Goal: Check status: Check status

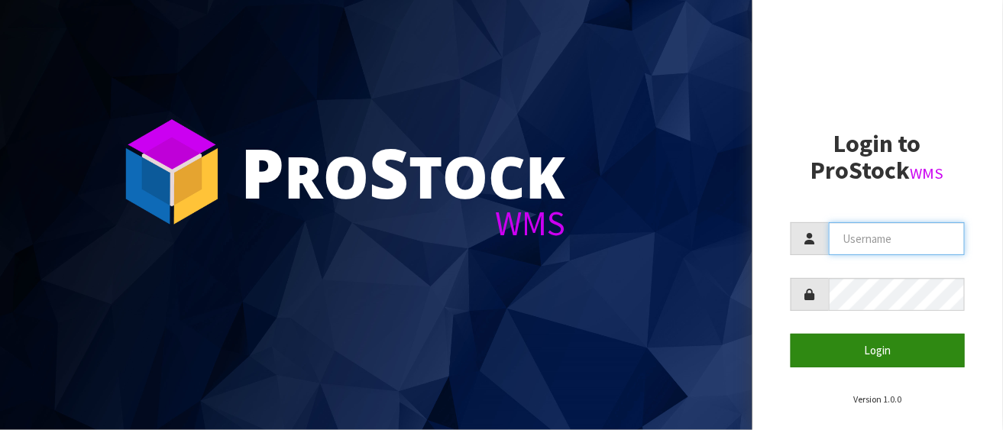
type input "LIFETIMEBRANDS"
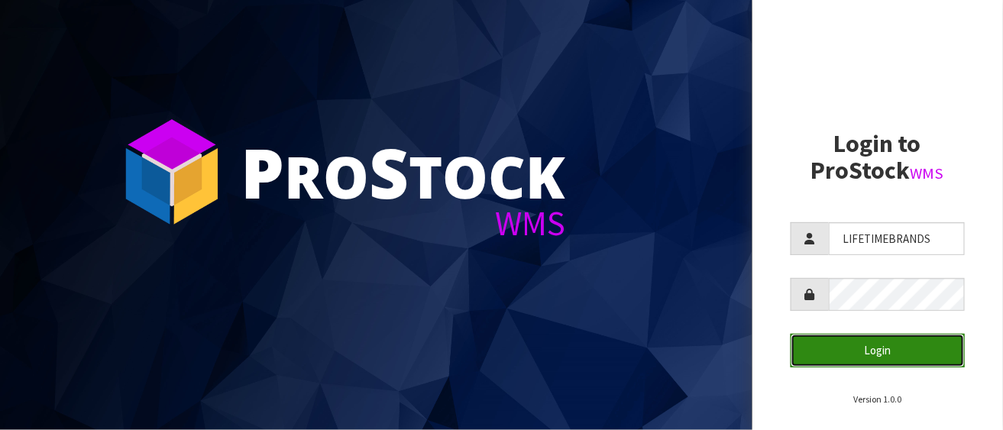
click at [896, 358] on button "Login" at bounding box center [878, 350] width 174 height 33
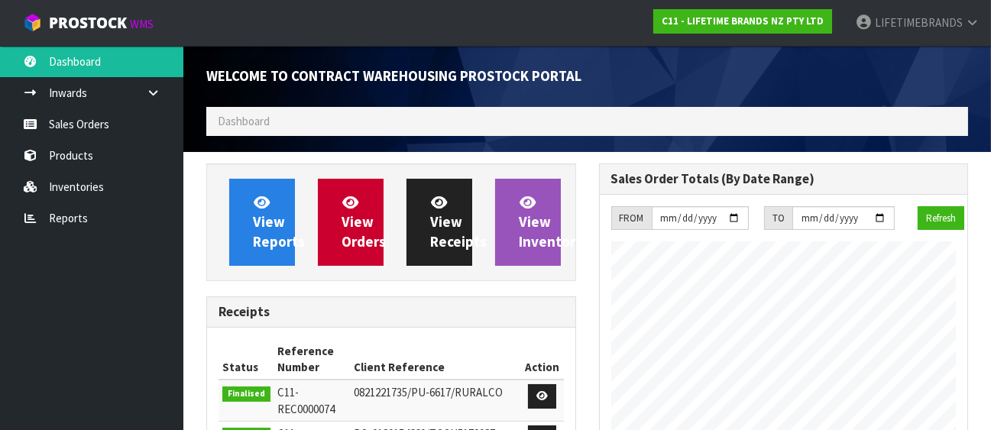
scroll to position [973, 392]
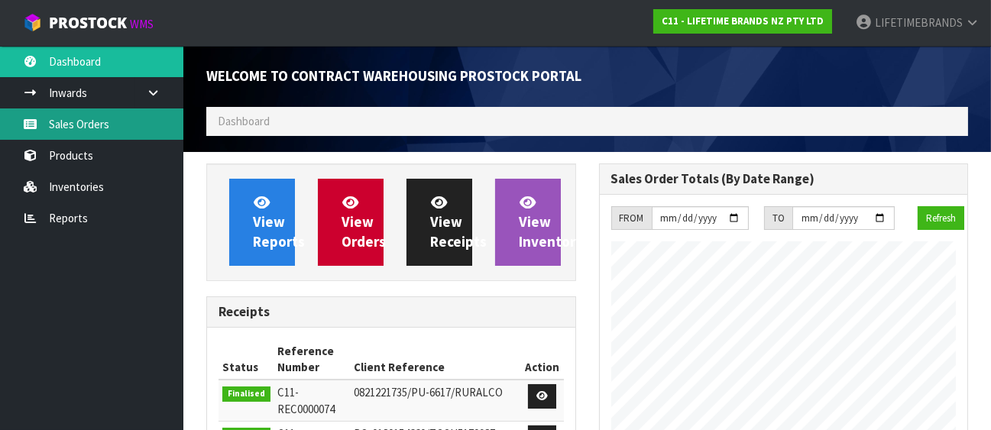
click at [101, 123] on link "Sales Orders" at bounding box center [91, 123] width 183 height 31
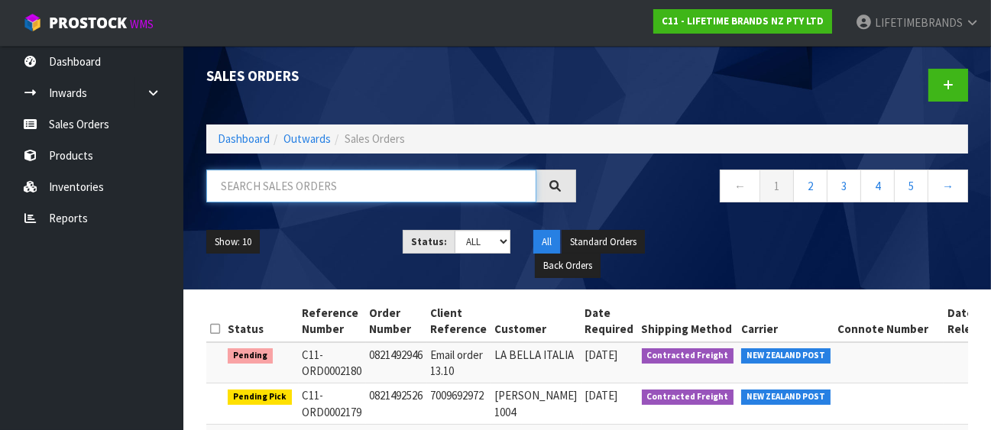
click at [373, 189] on input "text" at bounding box center [371, 186] width 330 height 33
click at [242, 187] on input "text" at bounding box center [371, 186] width 330 height 33
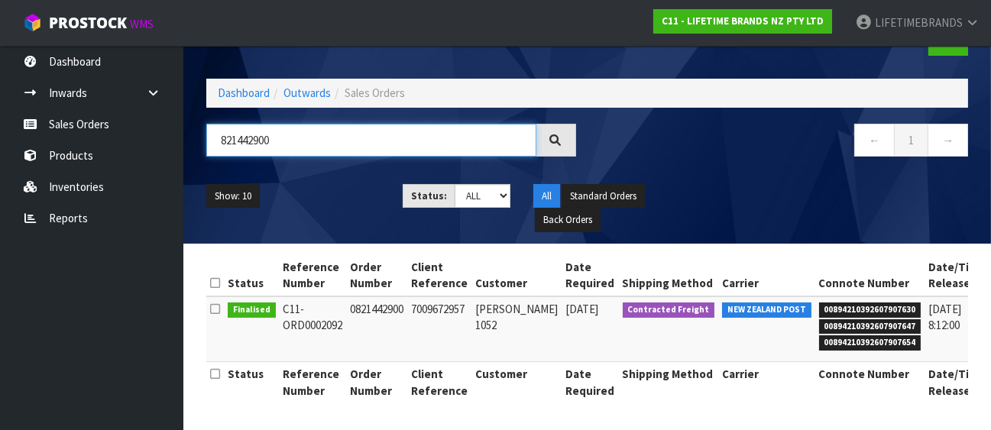
scroll to position [0, 59]
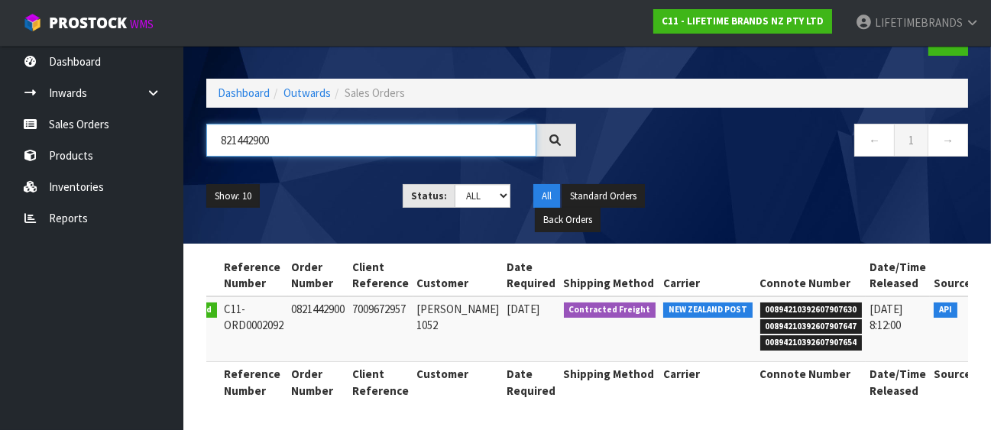
type input "821442900"
click at [990, 308] on icon at bounding box center [995, 313] width 11 height 10
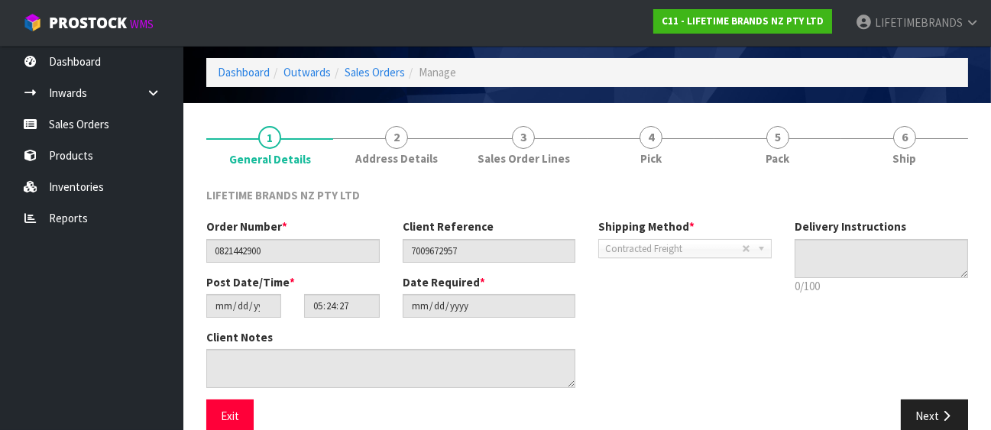
scroll to position [73, 0]
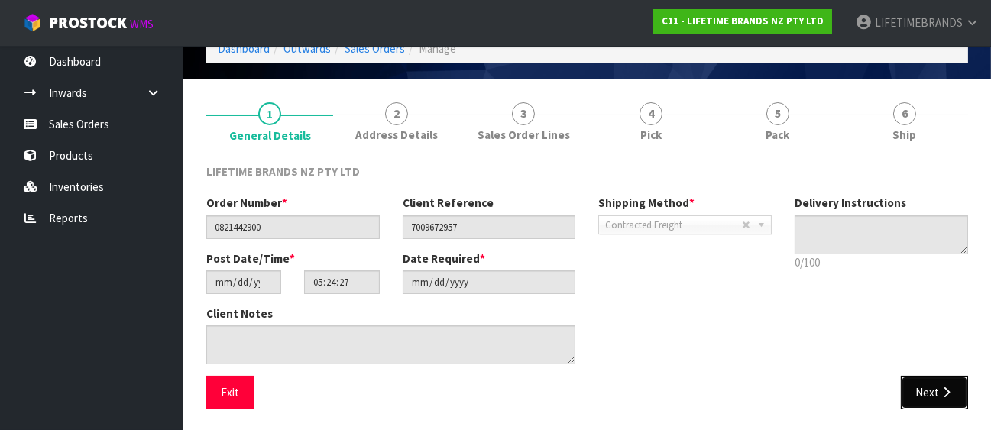
click at [924, 380] on button "Next" at bounding box center [934, 392] width 67 height 33
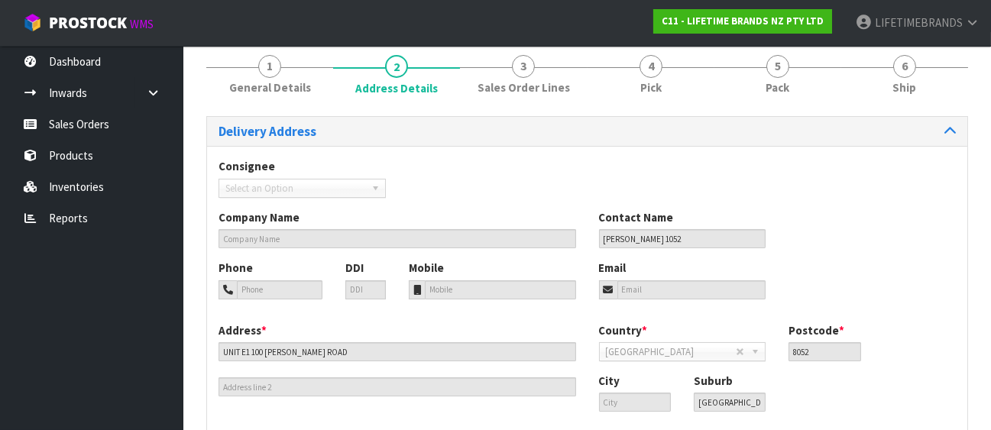
scroll to position [207, 0]
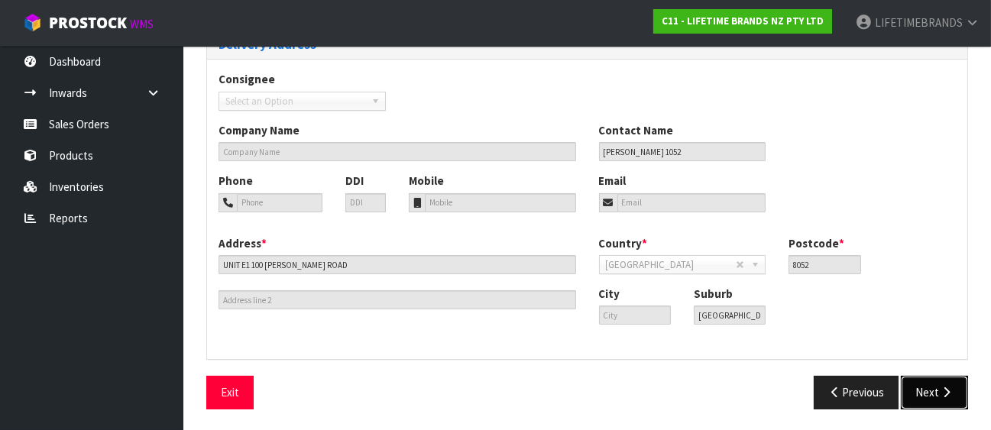
click at [941, 388] on icon "button" at bounding box center [946, 392] width 15 height 11
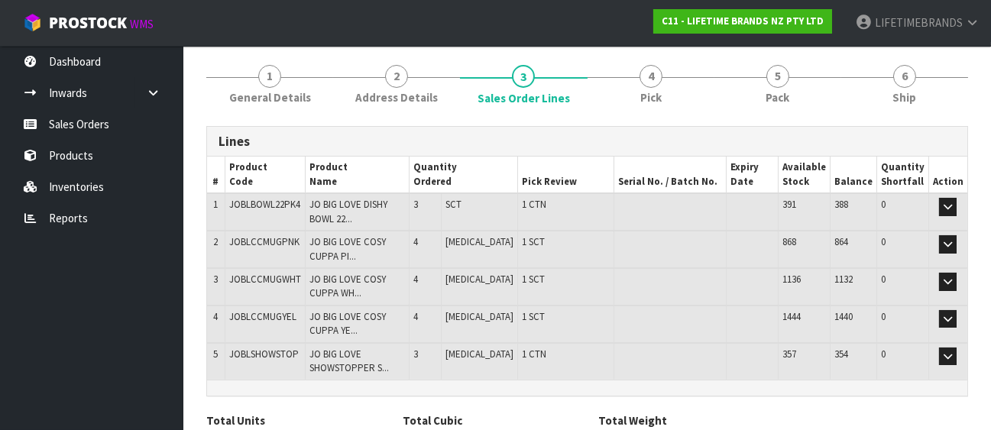
scroll to position [198, 0]
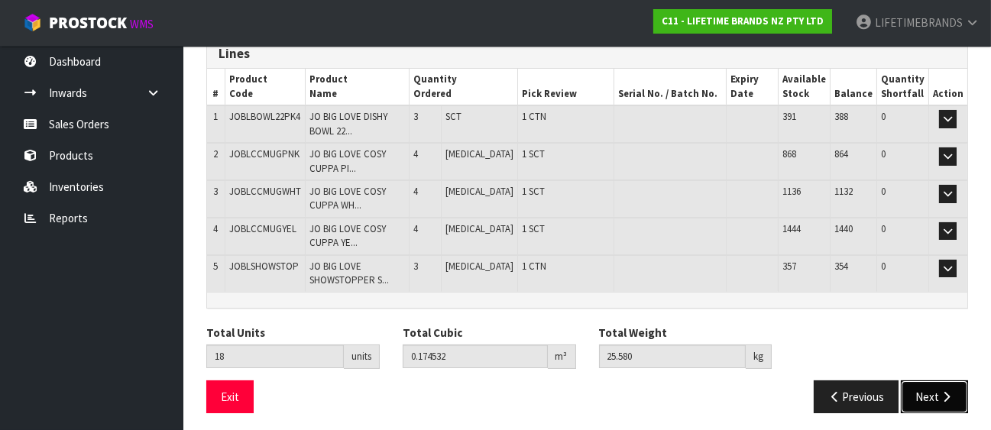
click at [934, 390] on button "Next" at bounding box center [934, 396] width 67 height 33
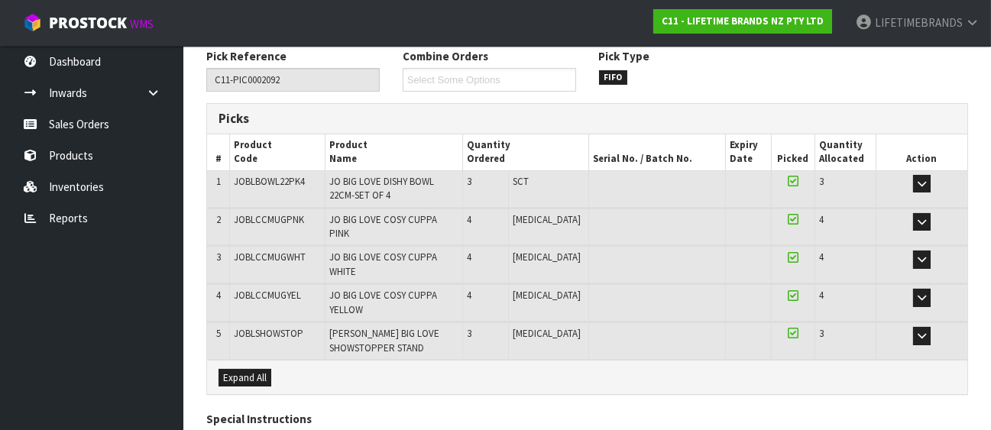
scroll to position [257, 0]
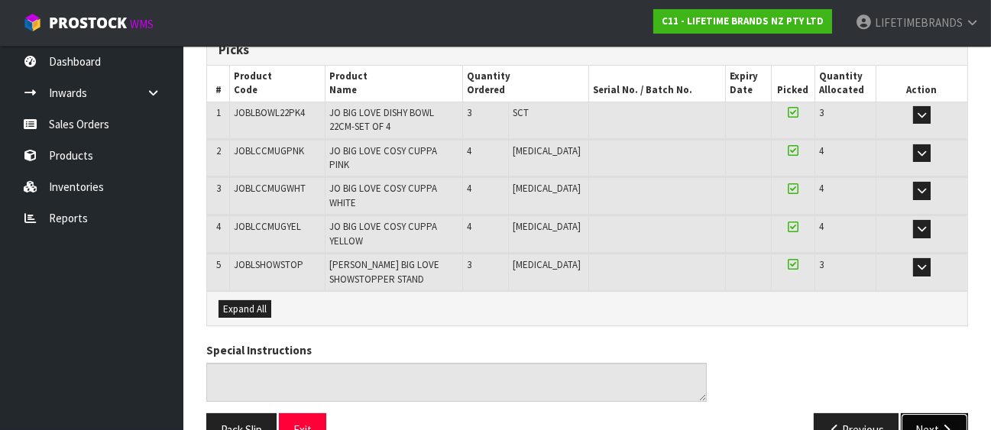
click at [943, 424] on icon "button" at bounding box center [946, 429] width 15 height 11
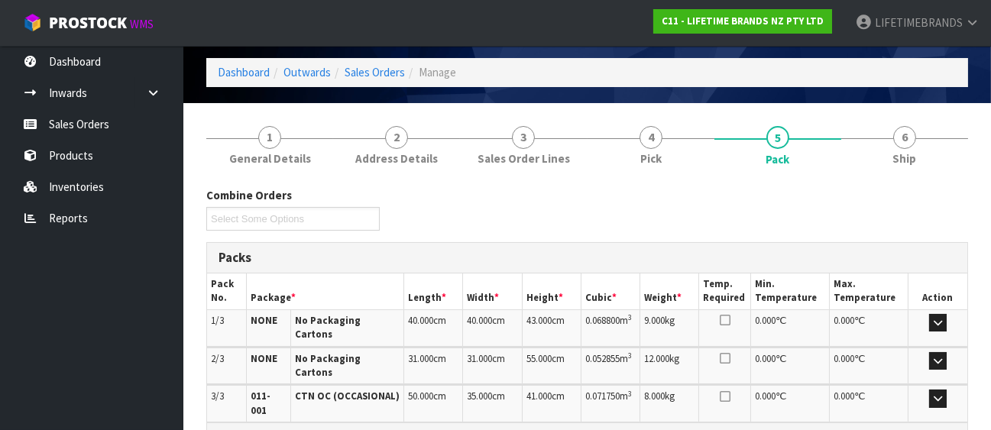
scroll to position [112, 0]
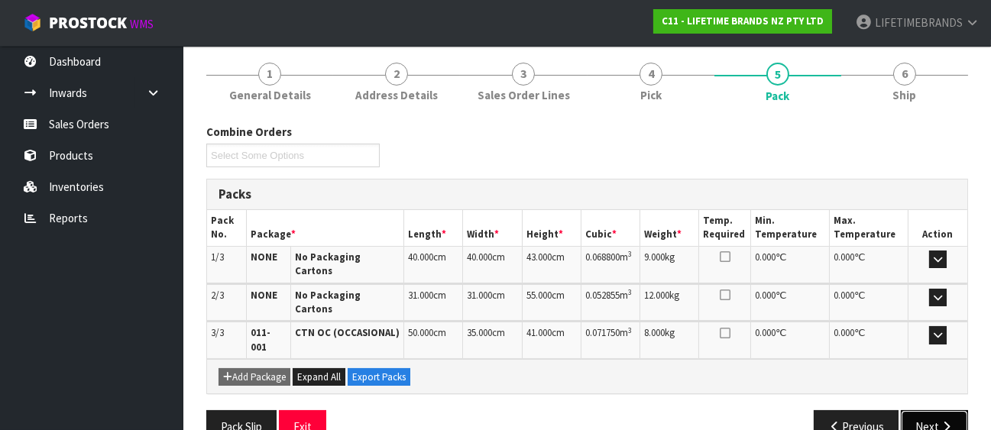
click at [948, 421] on icon "button" at bounding box center [946, 426] width 15 height 11
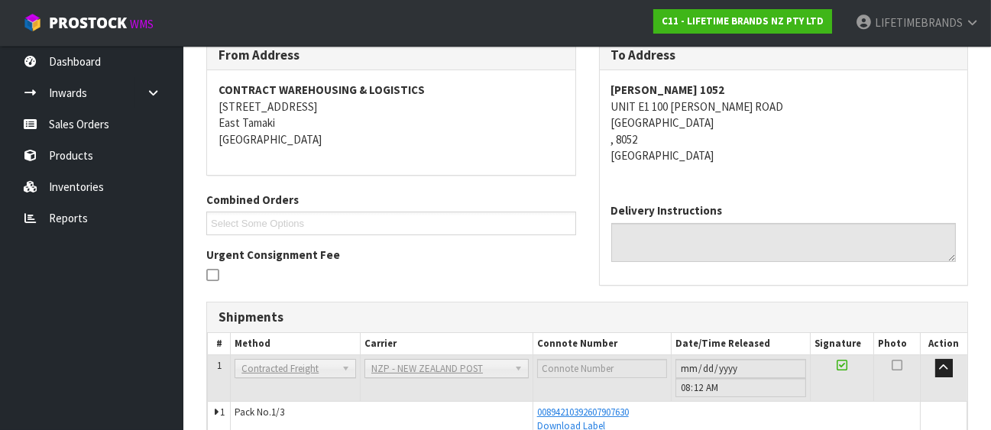
scroll to position [317, 0]
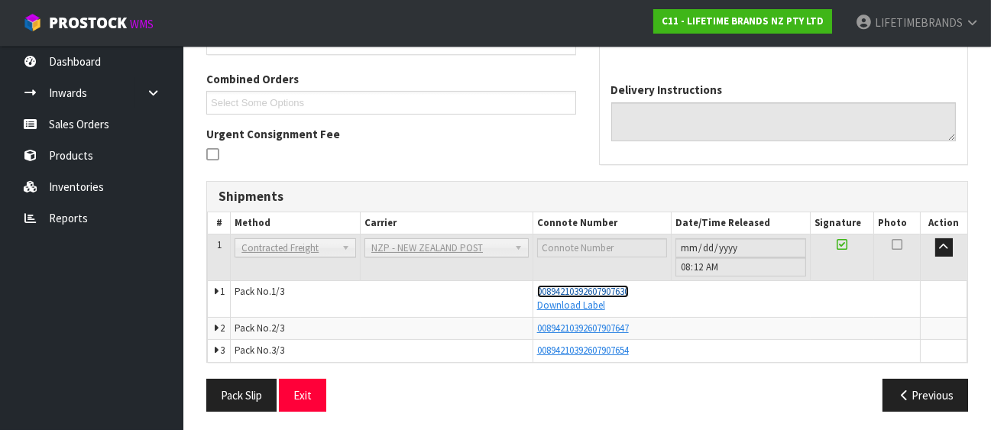
click at [566, 286] on span "00894210392607907630" at bounding box center [583, 291] width 92 height 13
